Goal: Navigation & Orientation: Find specific page/section

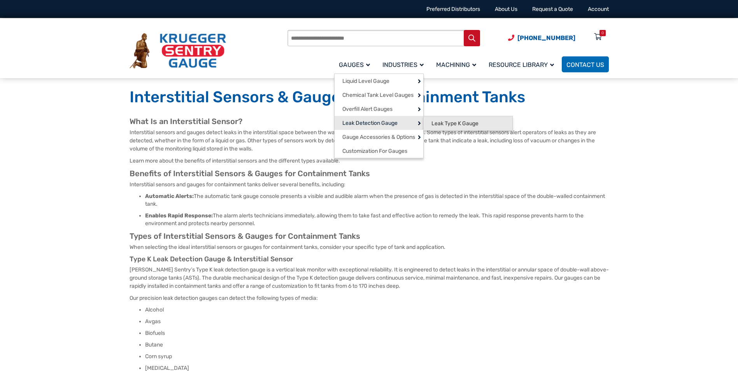
click at [439, 121] on span "Leak Type K Gauge" at bounding box center [454, 123] width 47 height 7
